Goal: Task Accomplishment & Management: Complete application form

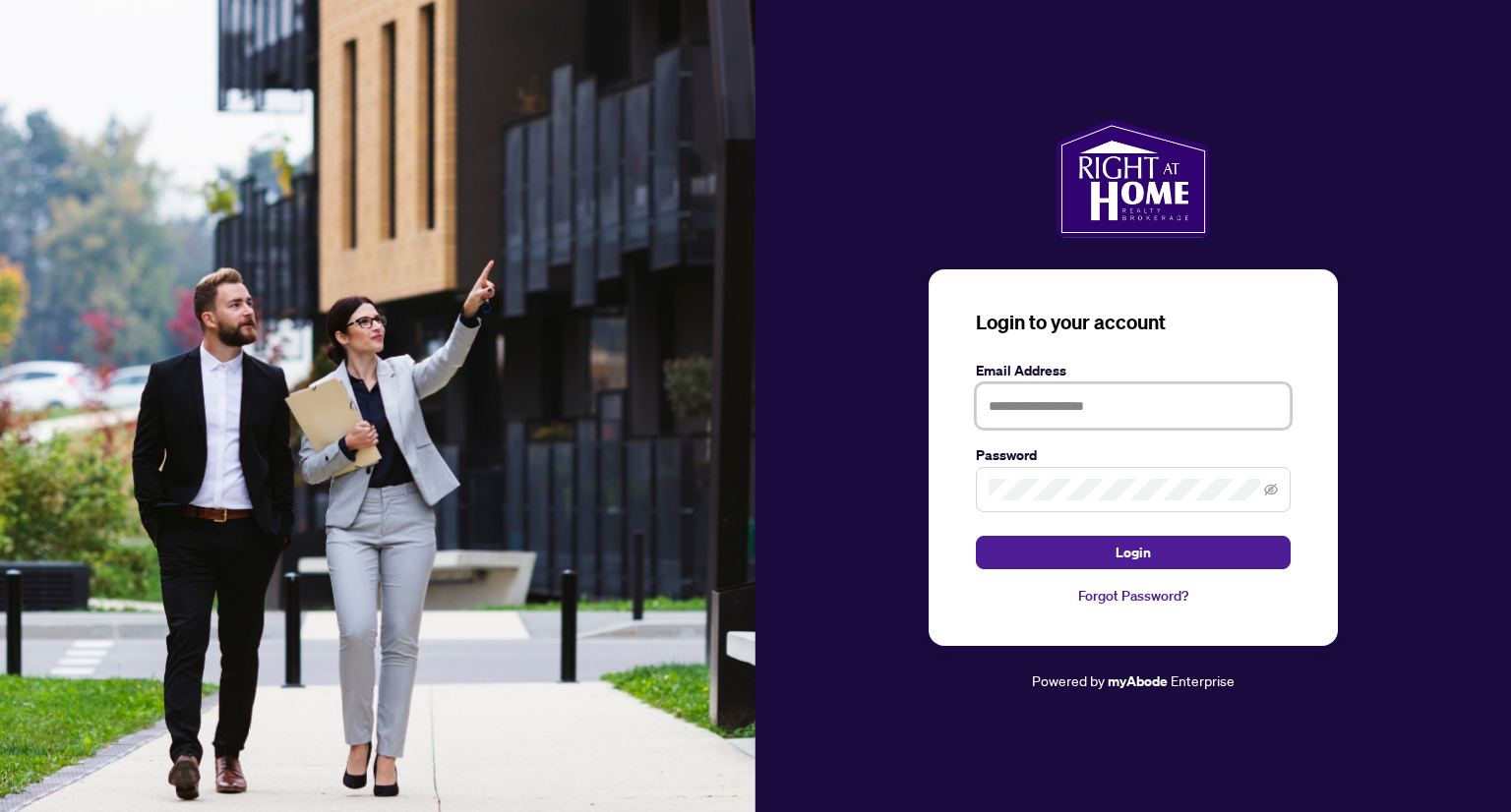
click at [1053, 406] on input "text" at bounding box center [1133, 406] width 315 height 45
click at [0, 811] on com-1password-button at bounding box center [0, 812] width 0 height 0
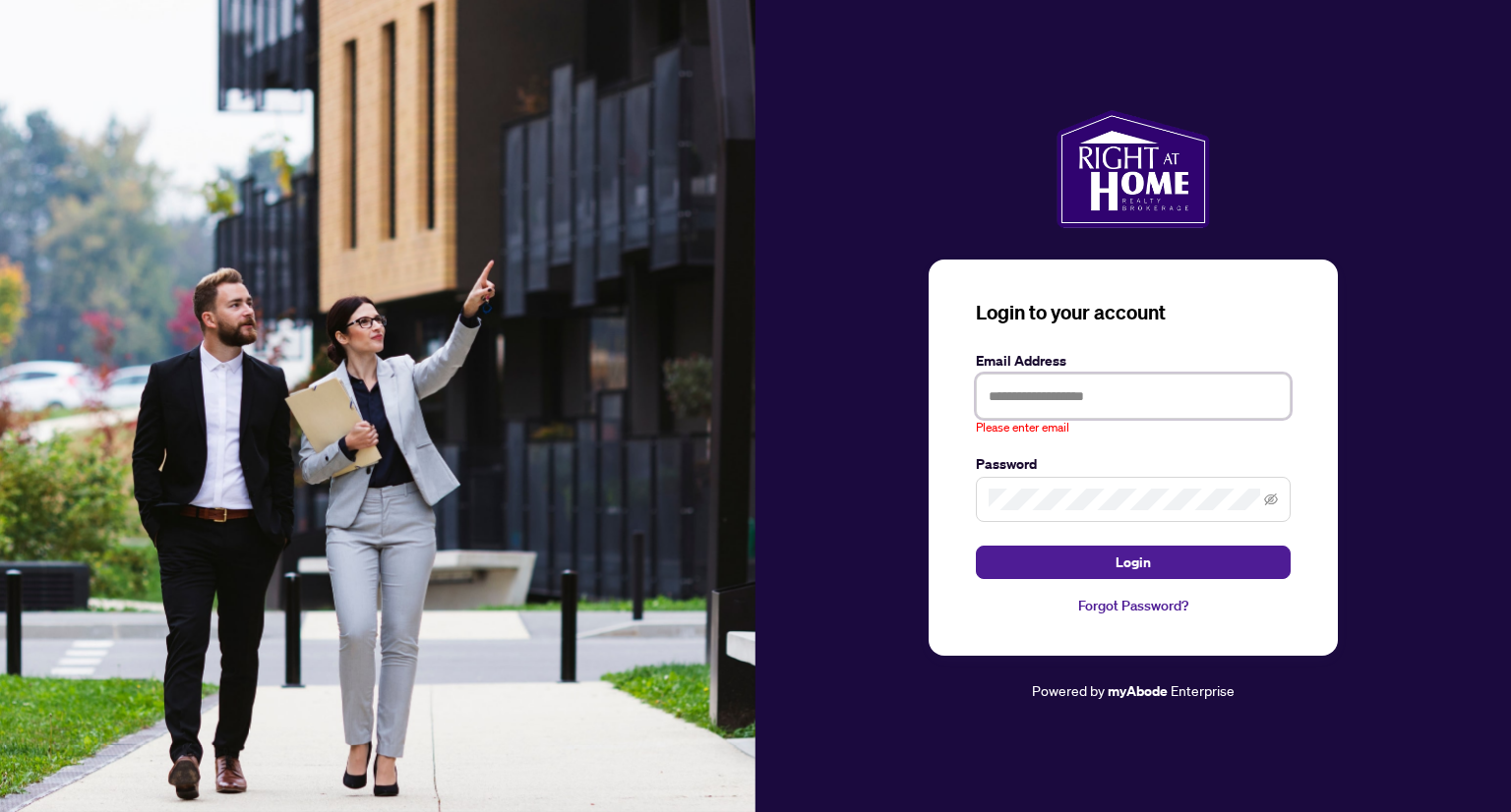
type input "**********"
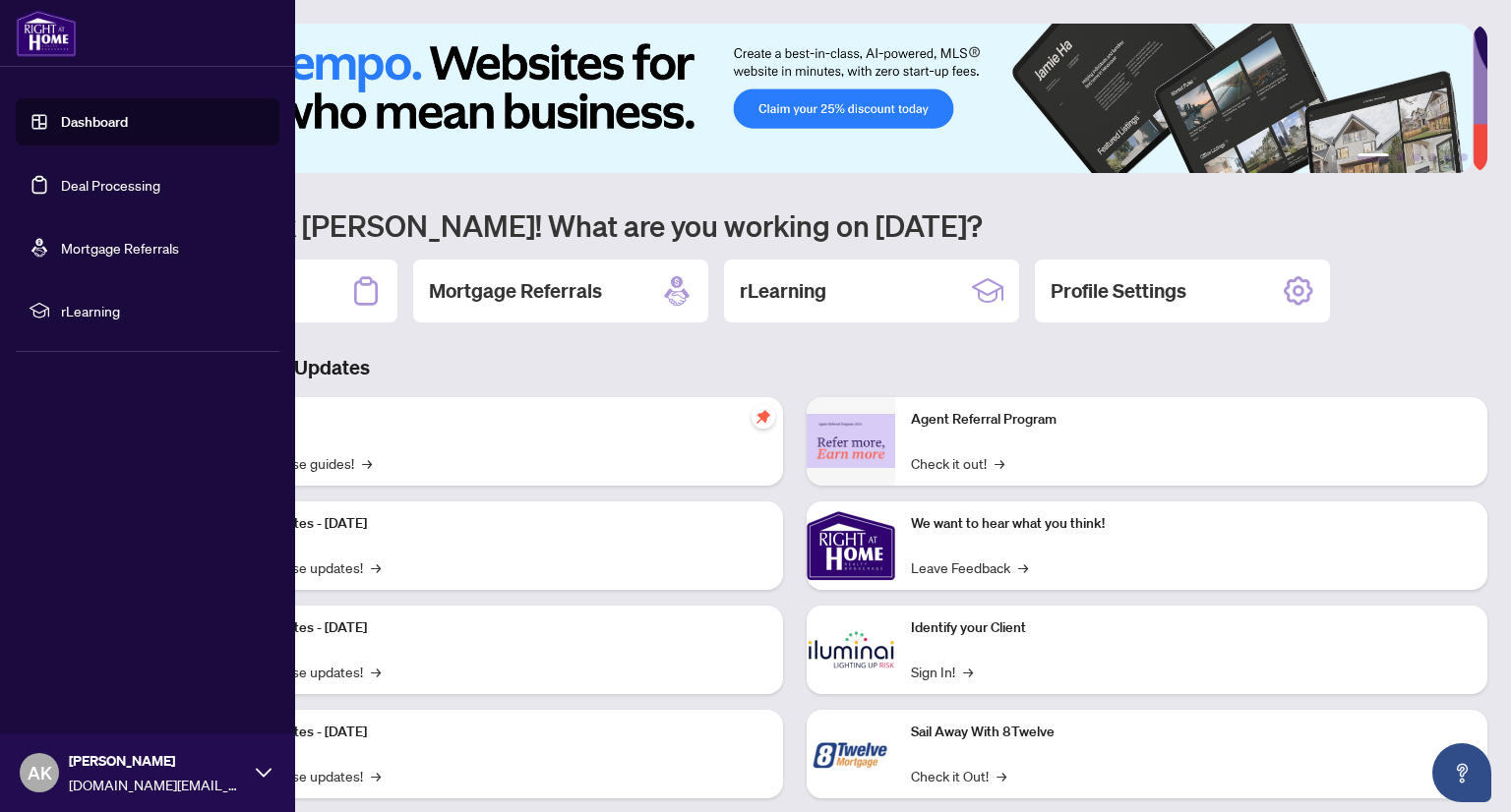
click at [126, 121] on link "Dashboard" at bounding box center [95, 122] width 67 height 18
click at [104, 182] on link "Deal Processing" at bounding box center [111, 185] width 100 height 18
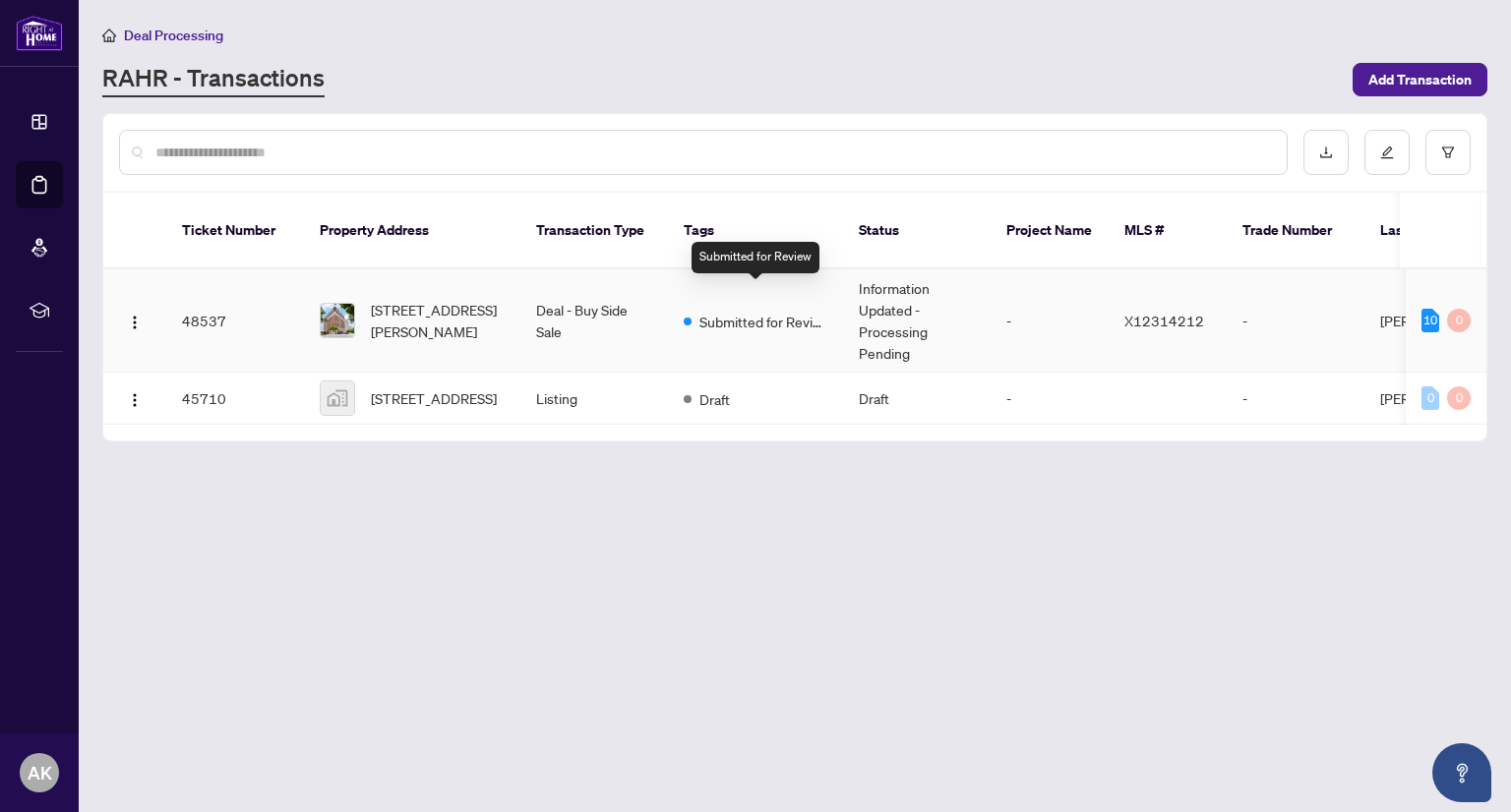
click at [739, 311] on span "Submitted for Review" at bounding box center [764, 322] width 128 height 22
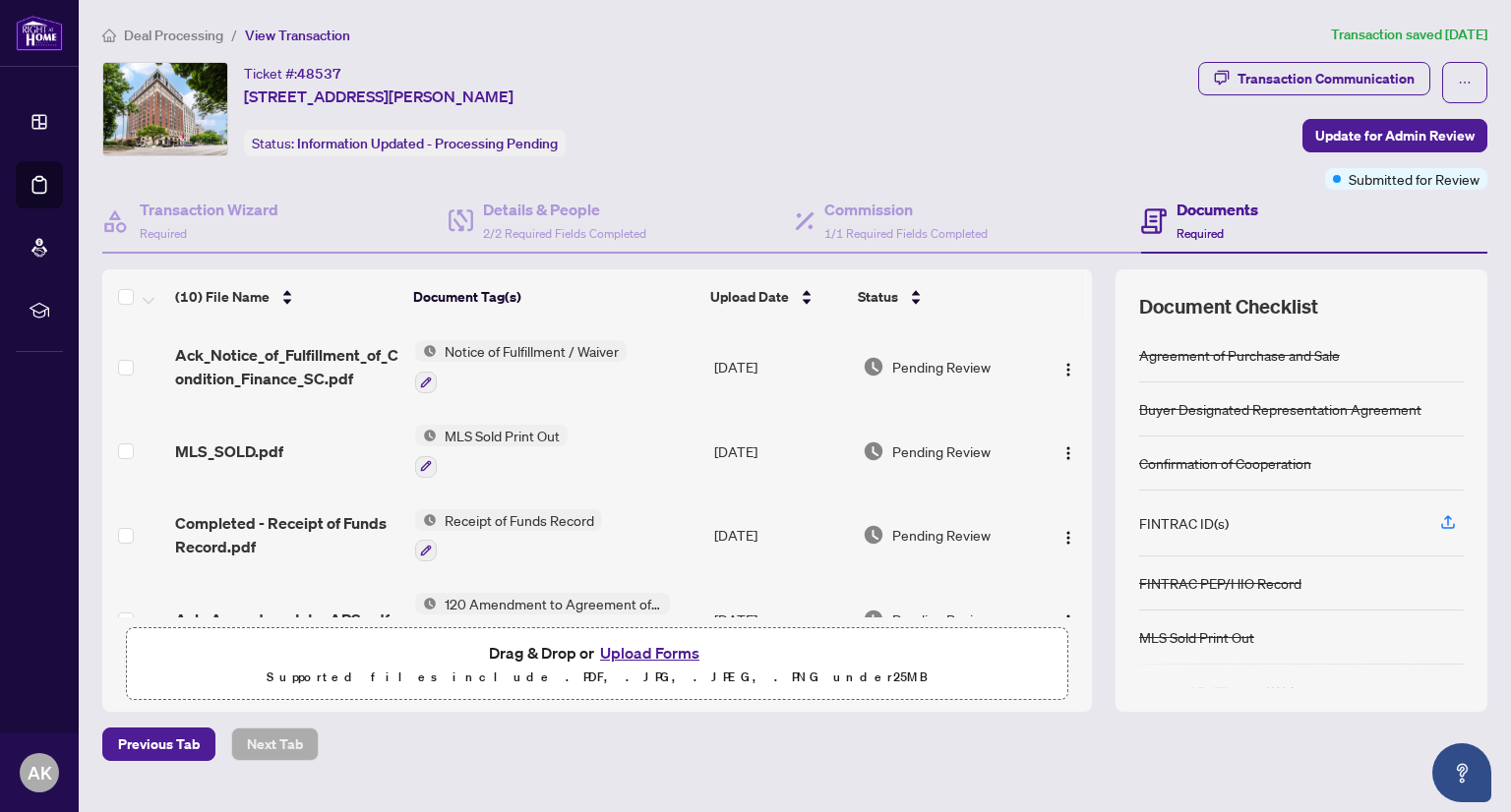
click at [1224, 209] on h4 "Documents" at bounding box center [1217, 209] width 82 height 24
click at [354, 140] on span "Information Updated - Processing Pending" at bounding box center [427, 144] width 261 height 18
click at [410, 143] on span "Information Updated - Processing Pending" at bounding box center [427, 144] width 261 height 18
drag, startPoint x: 503, startPoint y: 142, endPoint x: 552, endPoint y: 146, distance: 49.2
click at [504, 142] on span "Information Updated - Processing Pending" at bounding box center [427, 144] width 261 height 18
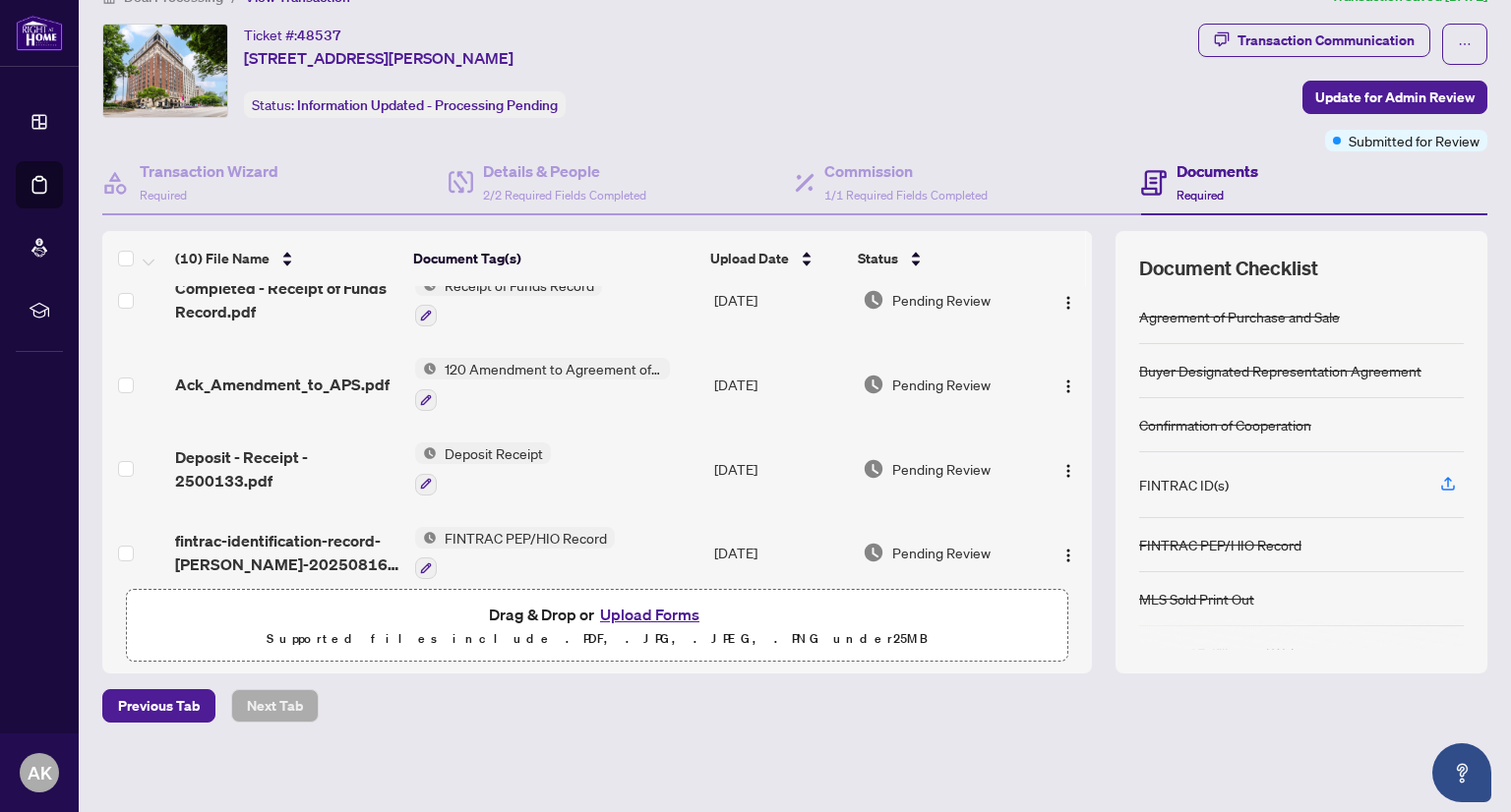
scroll to position [295, 0]
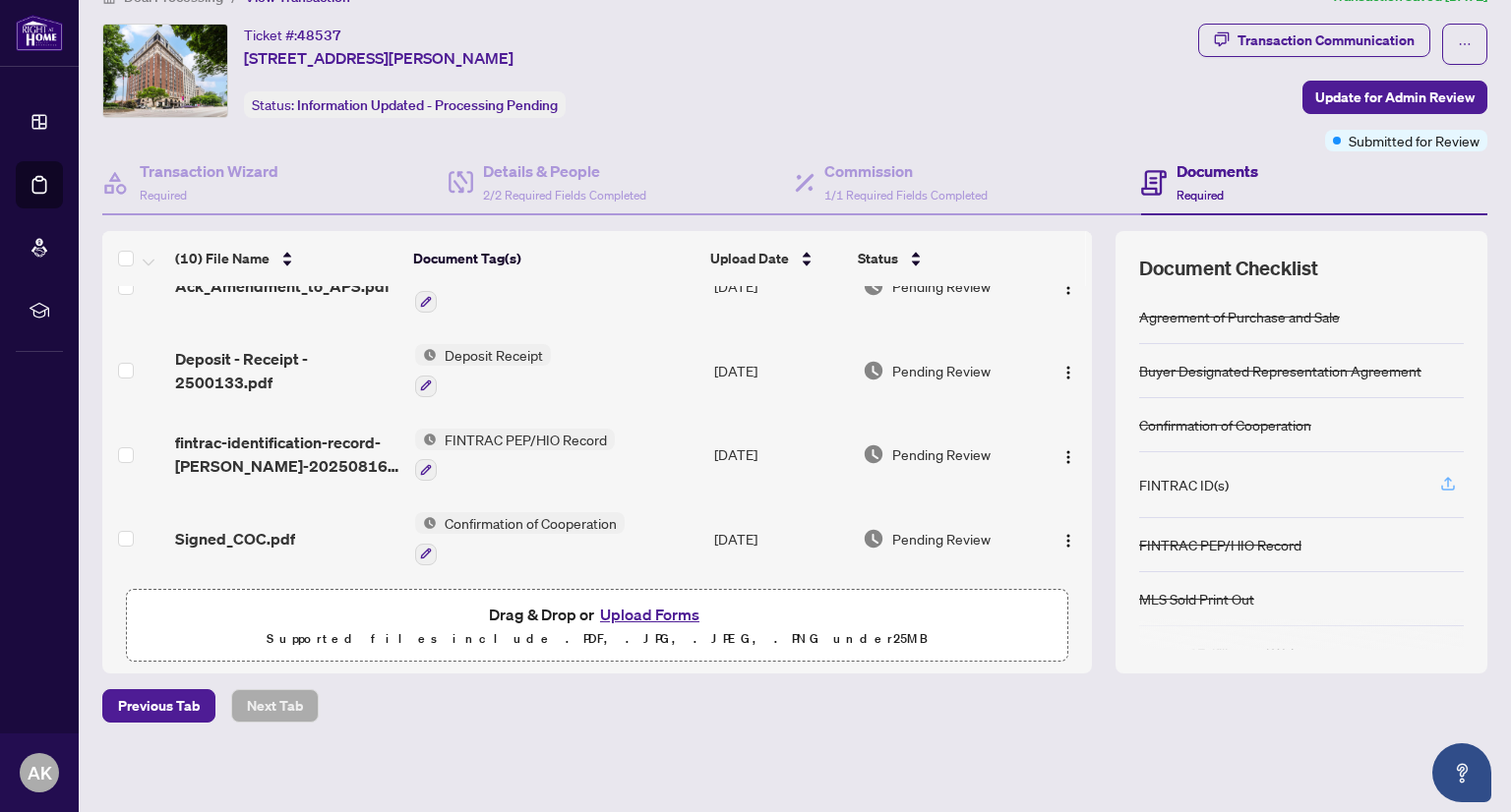
click at [1439, 477] on icon "button" at bounding box center [1448, 483] width 18 height 18
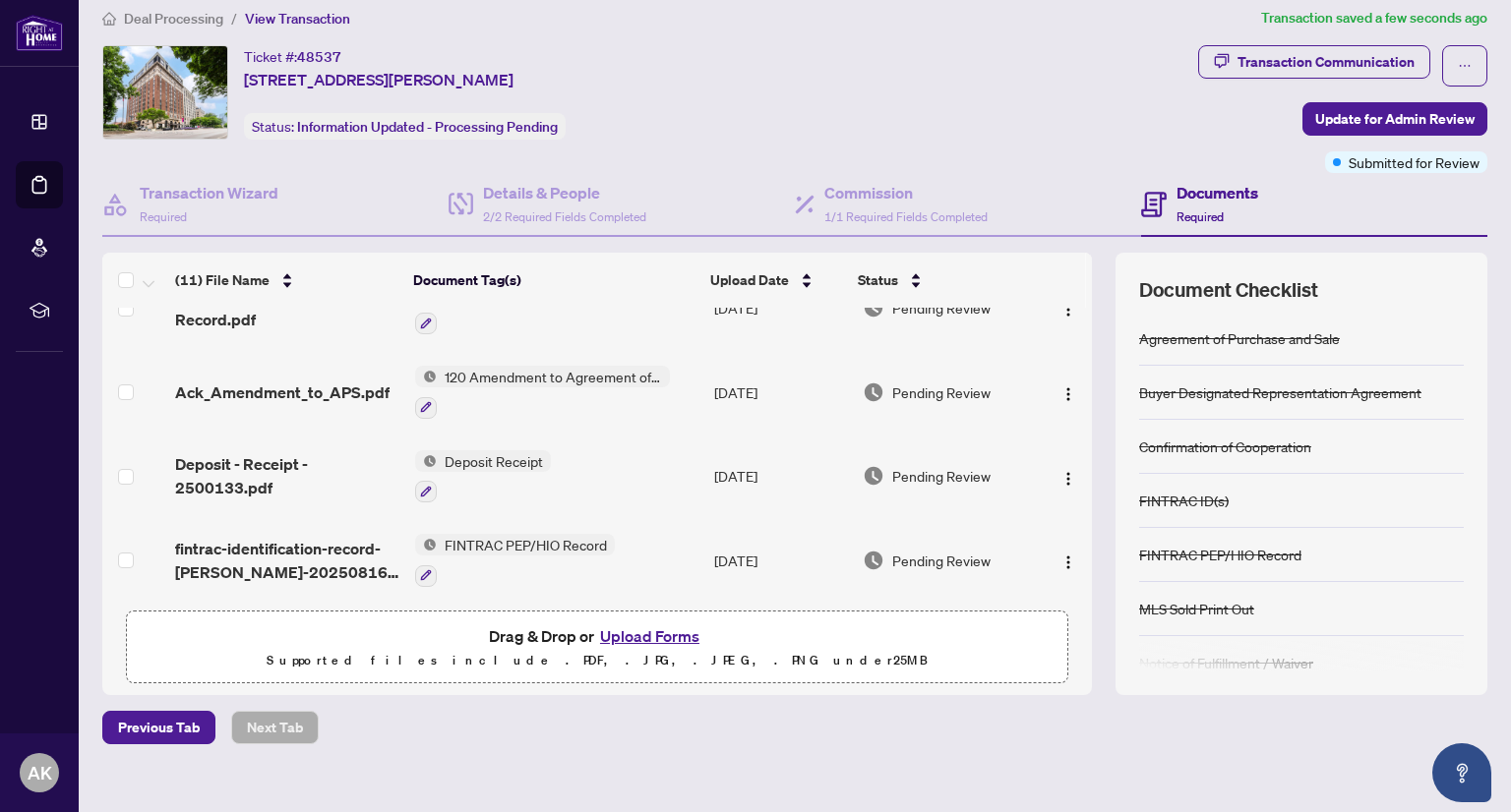
scroll to position [0, 0]
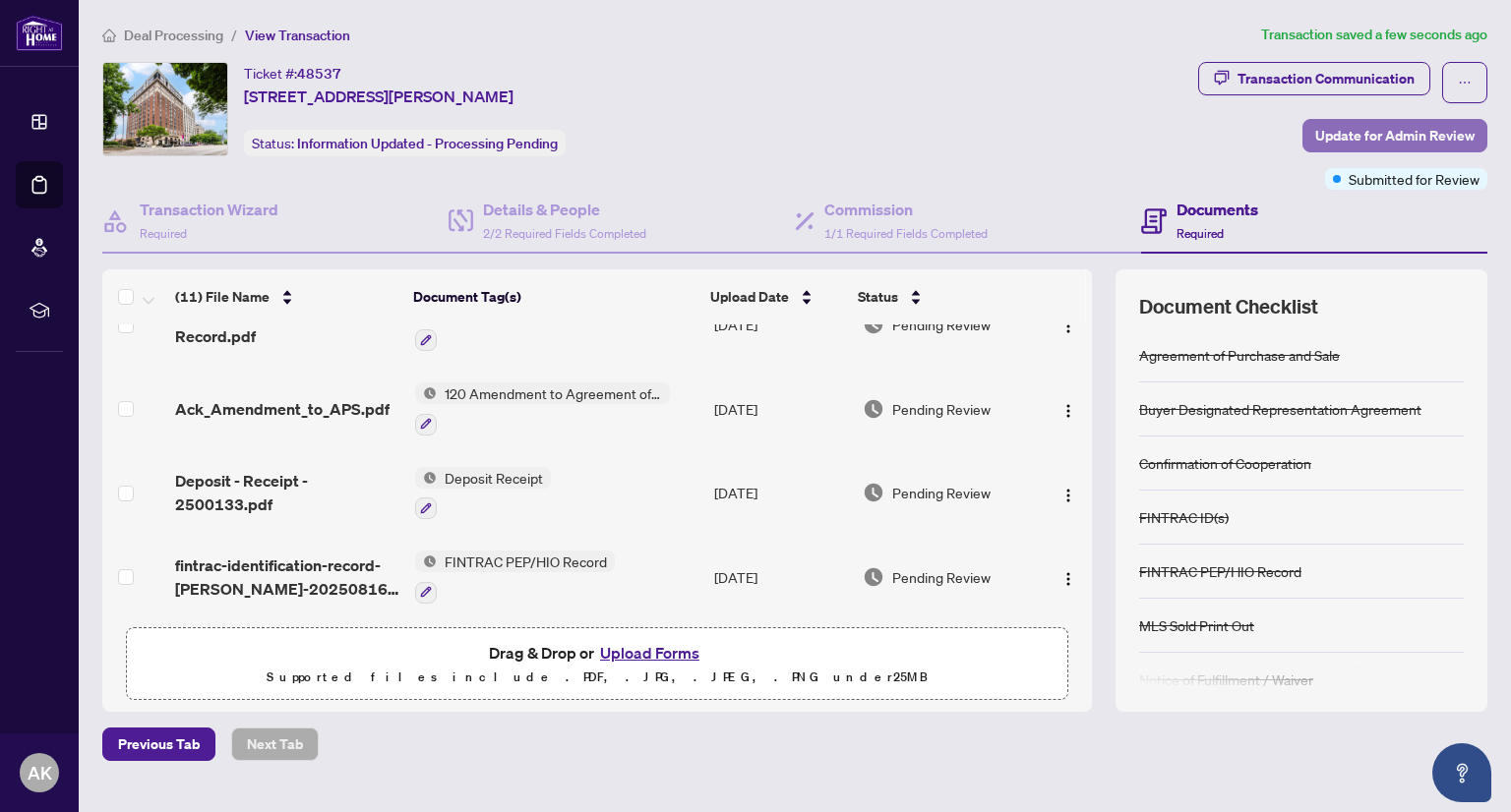
click at [1412, 135] on span "Update for Admin Review" at bounding box center [1395, 136] width 159 height 32
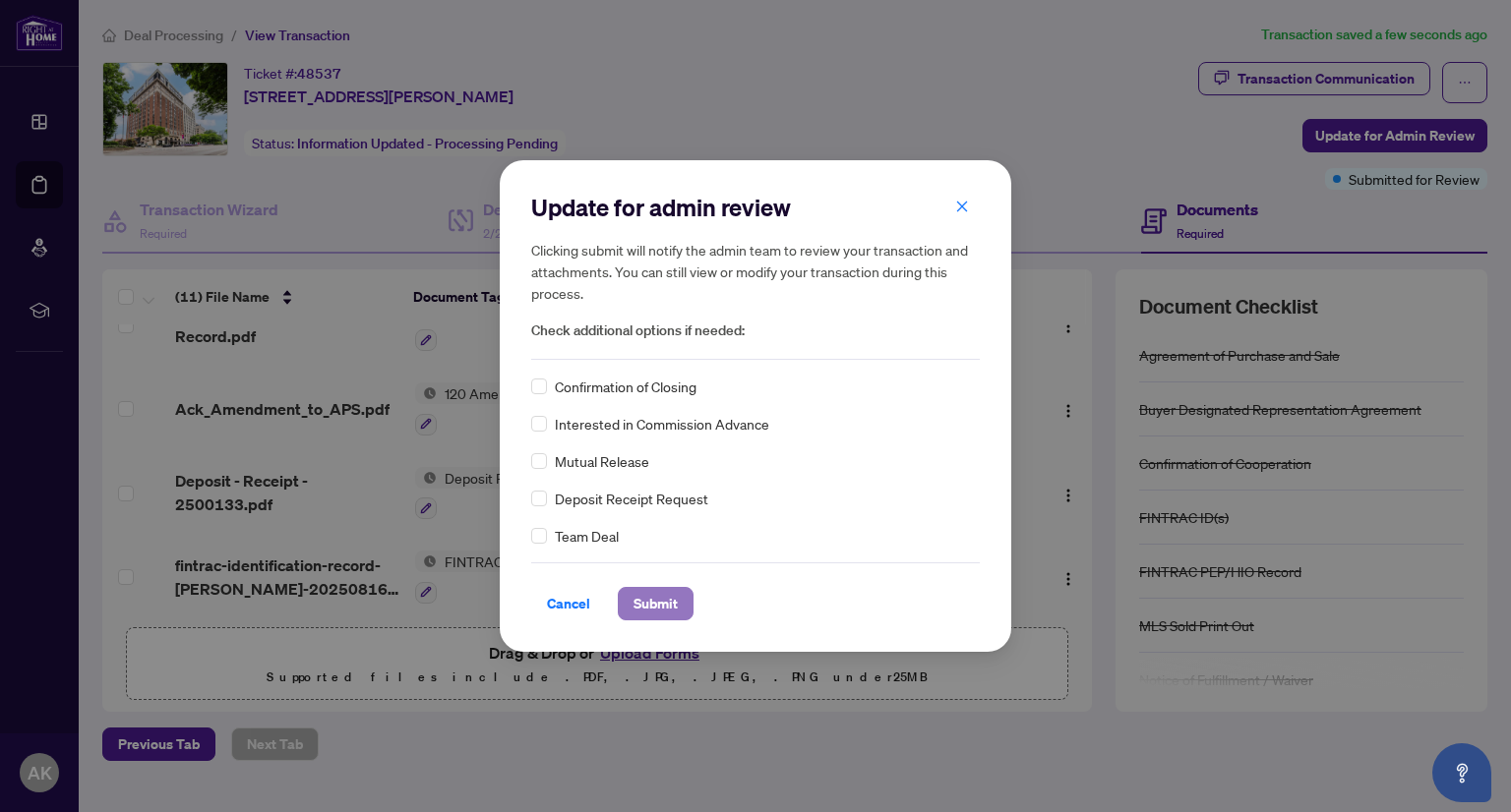
click at [662, 601] on span "Submit" at bounding box center [655, 604] width 44 height 32
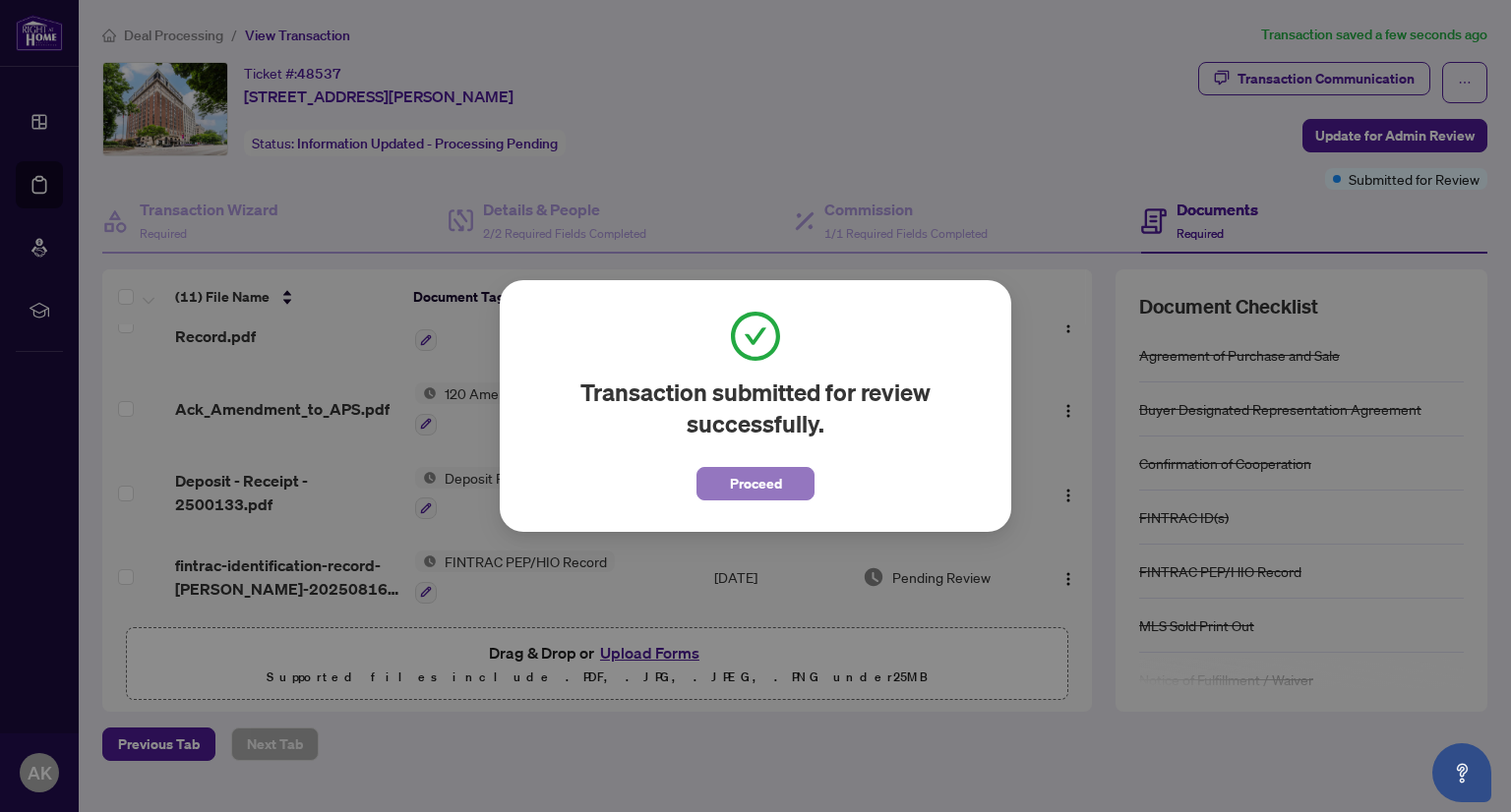
click at [751, 479] on span "Proceed" at bounding box center [756, 483] width 52 height 32
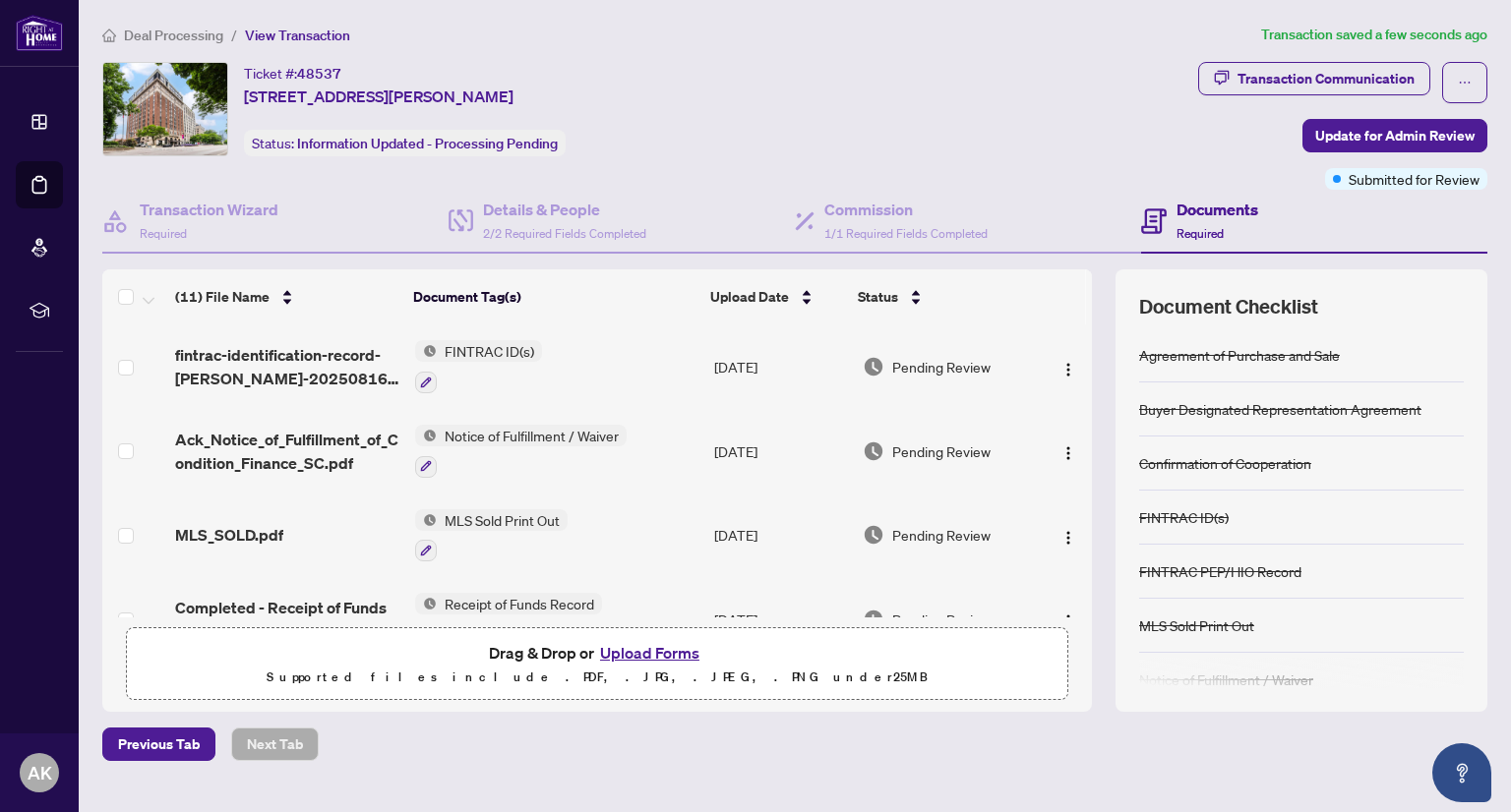
click at [661, 131] on div "Ticket #: 48537 [STREET_ADDRESS][PERSON_NAME] Status: Information Updated - Pro…" at bounding box center [646, 110] width 1088 height 95
